Goal: Book appointment/travel/reservation

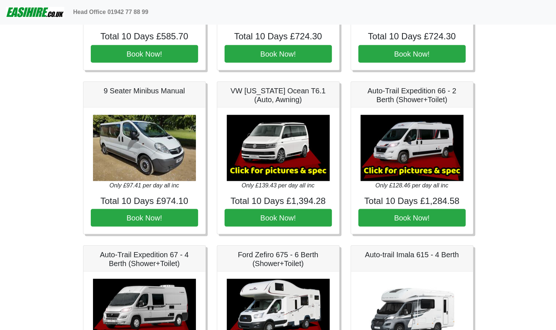
scroll to position [791, 0]
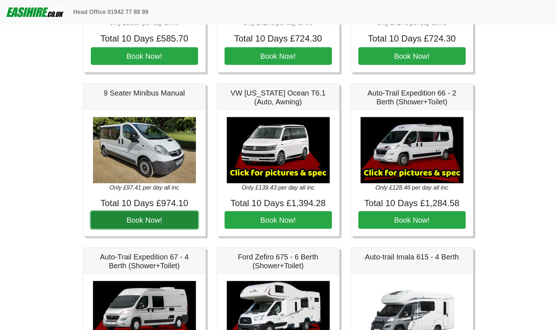
click at [140, 215] on button "Book Now!" at bounding box center [144, 220] width 107 height 18
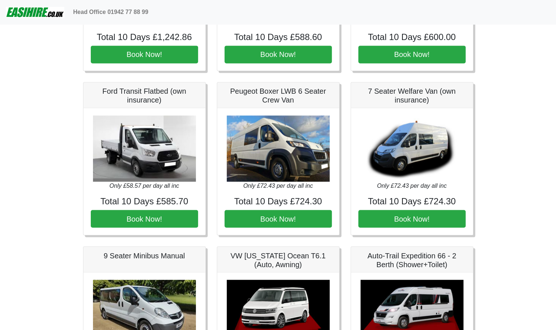
scroll to position [618, 0]
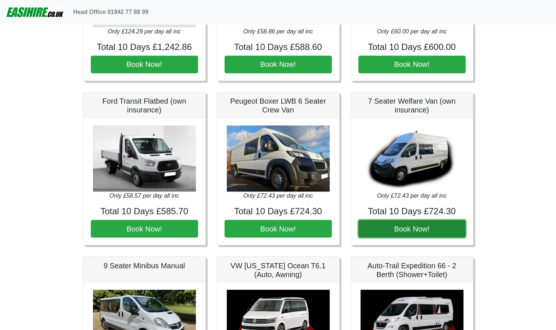
click at [415, 227] on button "Book Now!" at bounding box center [411, 229] width 107 height 18
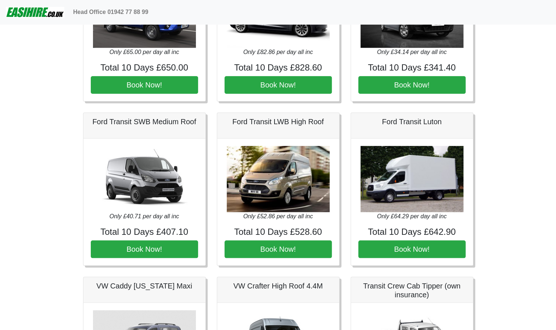
scroll to position [276, 0]
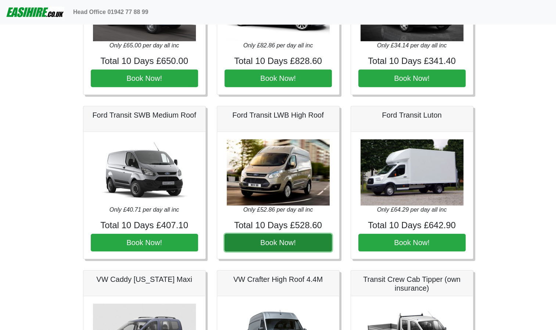
click at [276, 241] on button "Book Now!" at bounding box center [278, 243] width 107 height 18
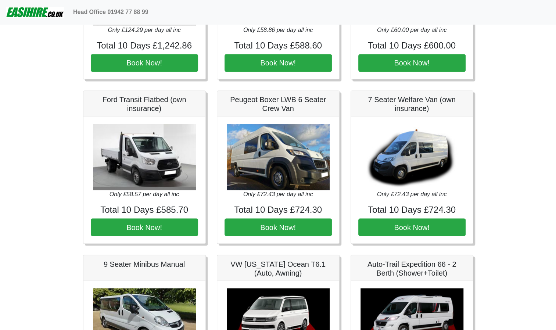
scroll to position [621, 0]
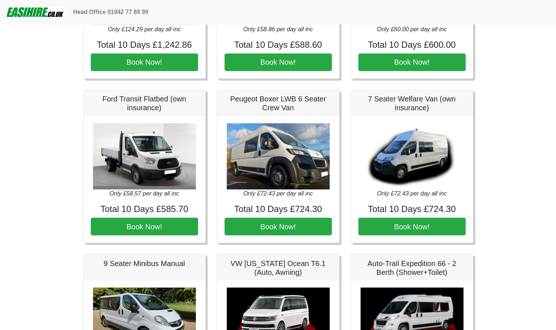
click at [281, 157] on img at bounding box center [278, 156] width 103 height 66
click at [282, 221] on button "Book Now!" at bounding box center [278, 227] width 107 height 18
